Goal: Transaction & Acquisition: Purchase product/service

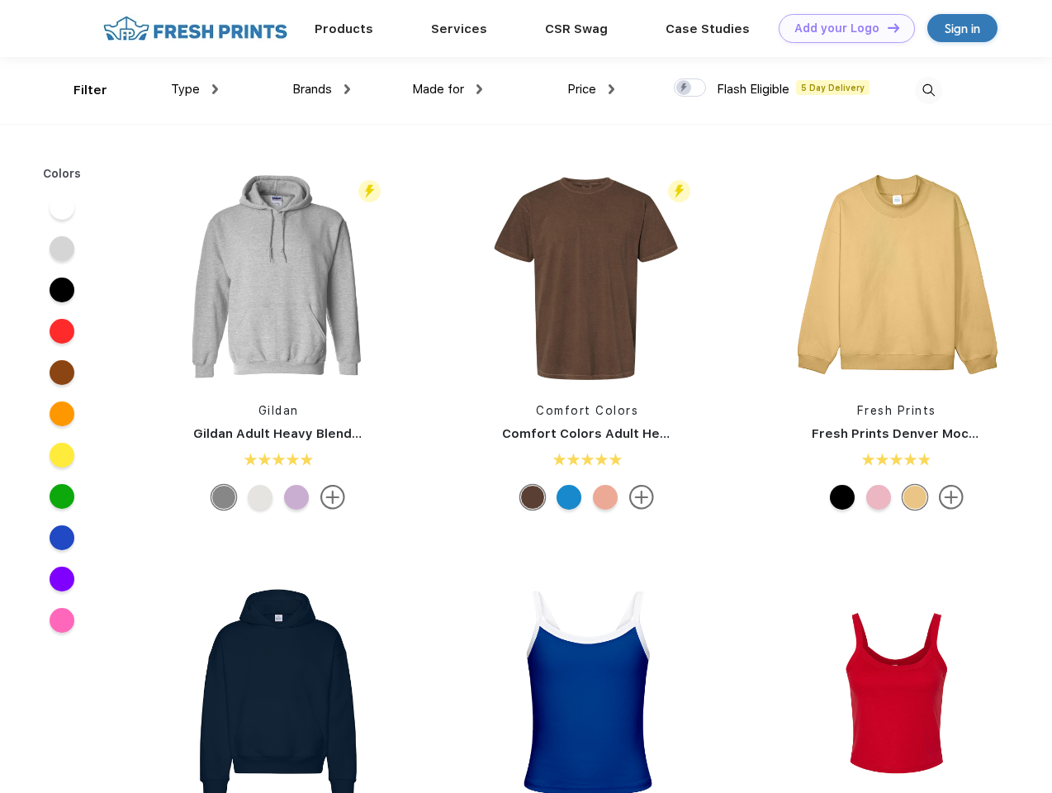
scroll to position [1, 0]
click at [841, 28] on link "Add your Logo Design Tool" at bounding box center [847, 28] width 136 height 29
click at [0, 0] on div "Design Tool" at bounding box center [0, 0] width 0 height 0
click at [886, 27] on link "Add your Logo Design Tool" at bounding box center [847, 28] width 136 height 29
click at [79, 90] on div "Filter" at bounding box center [91, 90] width 34 height 19
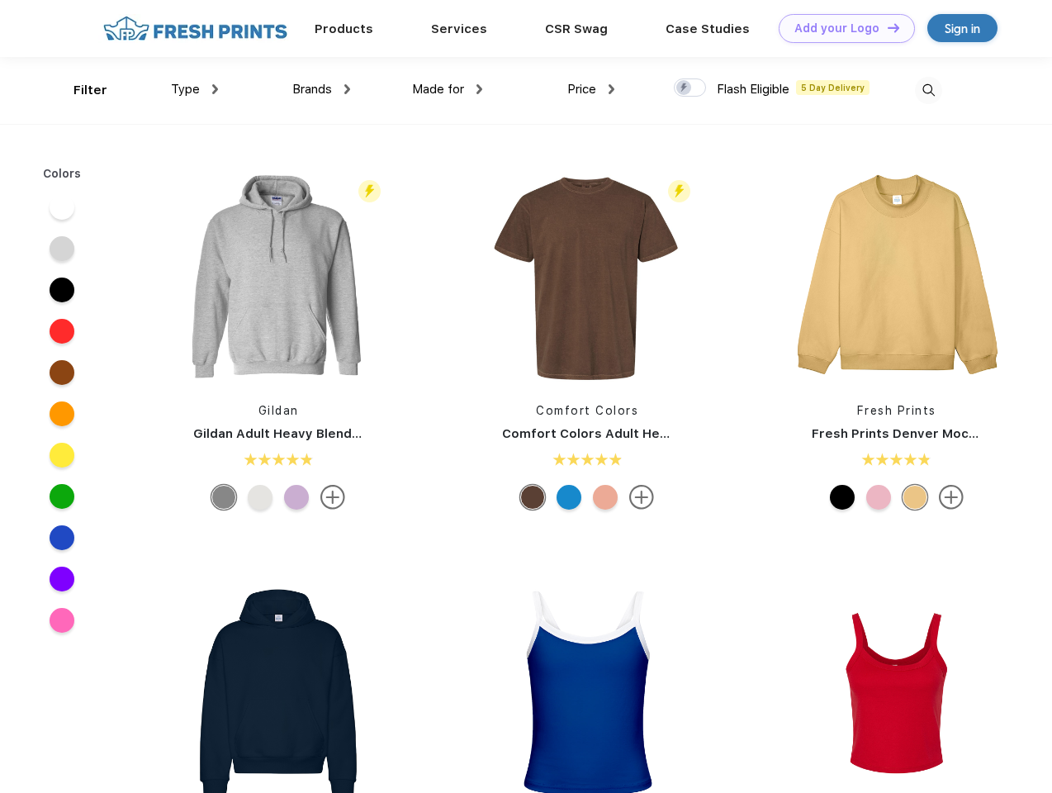
click at [195, 89] on span "Type" at bounding box center [185, 89] width 29 height 15
click at [321, 89] on span "Brands" at bounding box center [312, 89] width 40 height 15
click at [448, 89] on span "Made for" at bounding box center [438, 89] width 52 height 15
click at [591, 89] on span "Price" at bounding box center [582, 89] width 29 height 15
click at [691, 88] on div at bounding box center [690, 87] width 32 height 18
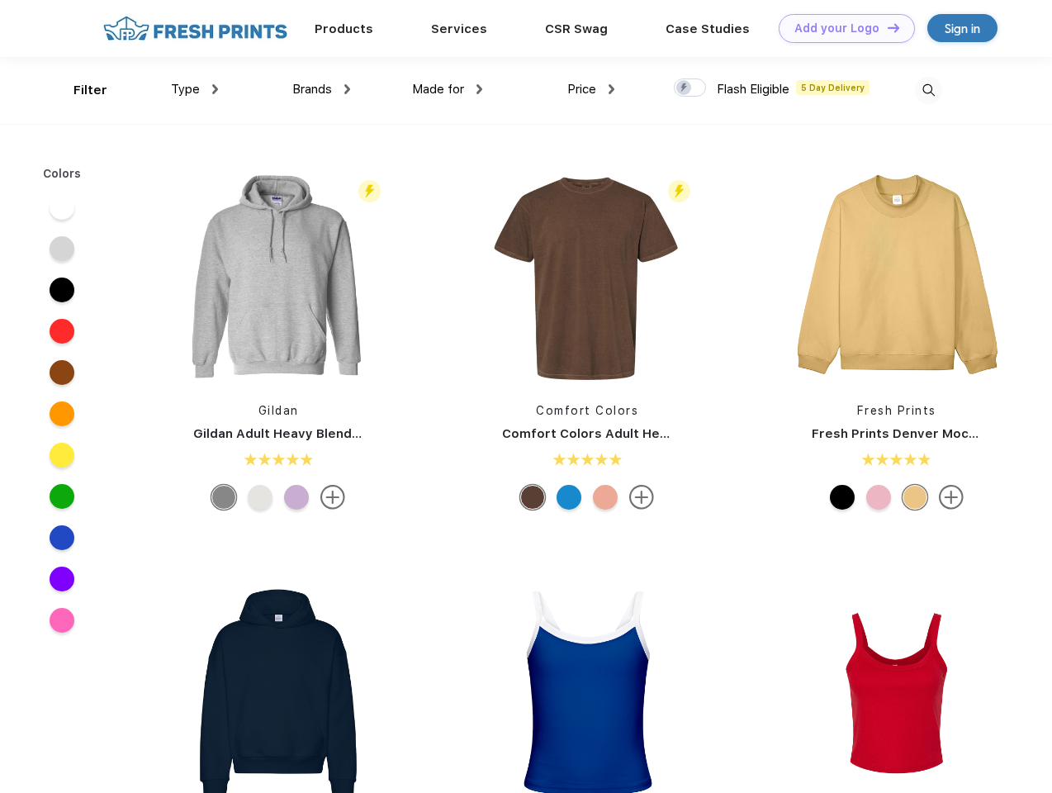
click at [685, 88] on input "checkbox" at bounding box center [679, 83] width 11 height 11
click at [929, 90] on img at bounding box center [928, 90] width 27 height 27
